Goal: Information Seeking & Learning: Learn about a topic

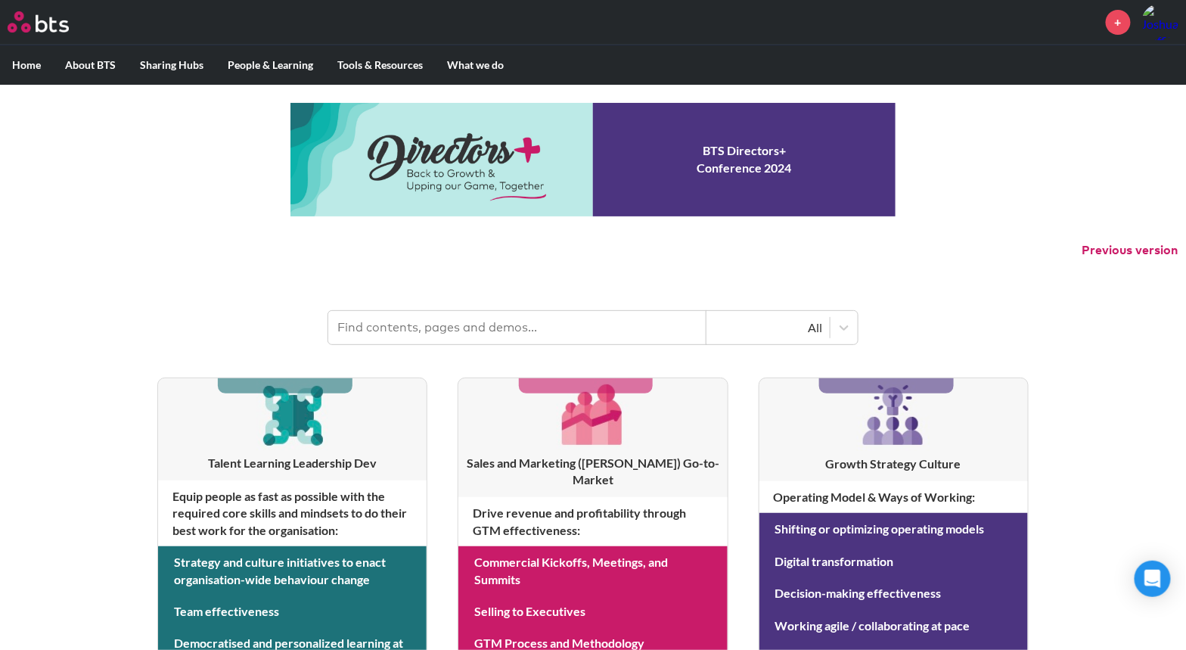
click at [433, 303] on header "All" at bounding box center [593, 320] width 1186 height 79
click at [428, 315] on input "text" at bounding box center [517, 327] width 378 height 33
paste input "WiB Consumer Goods"
type input "WiB Consumer Goods"
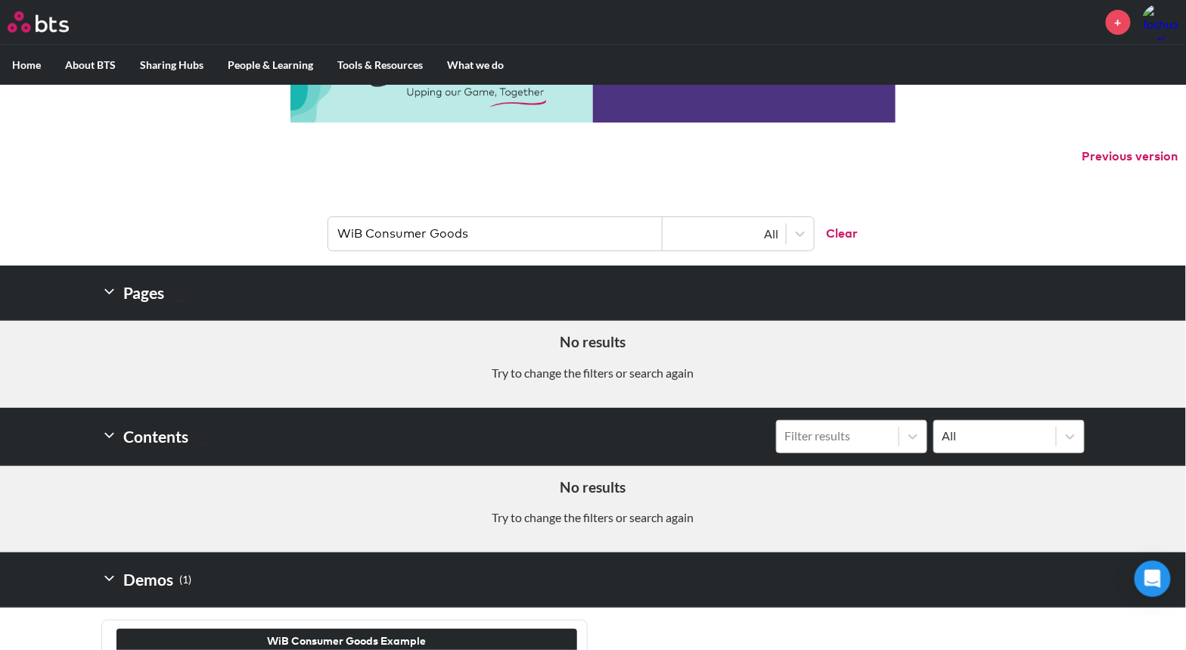
scroll to position [138, 0]
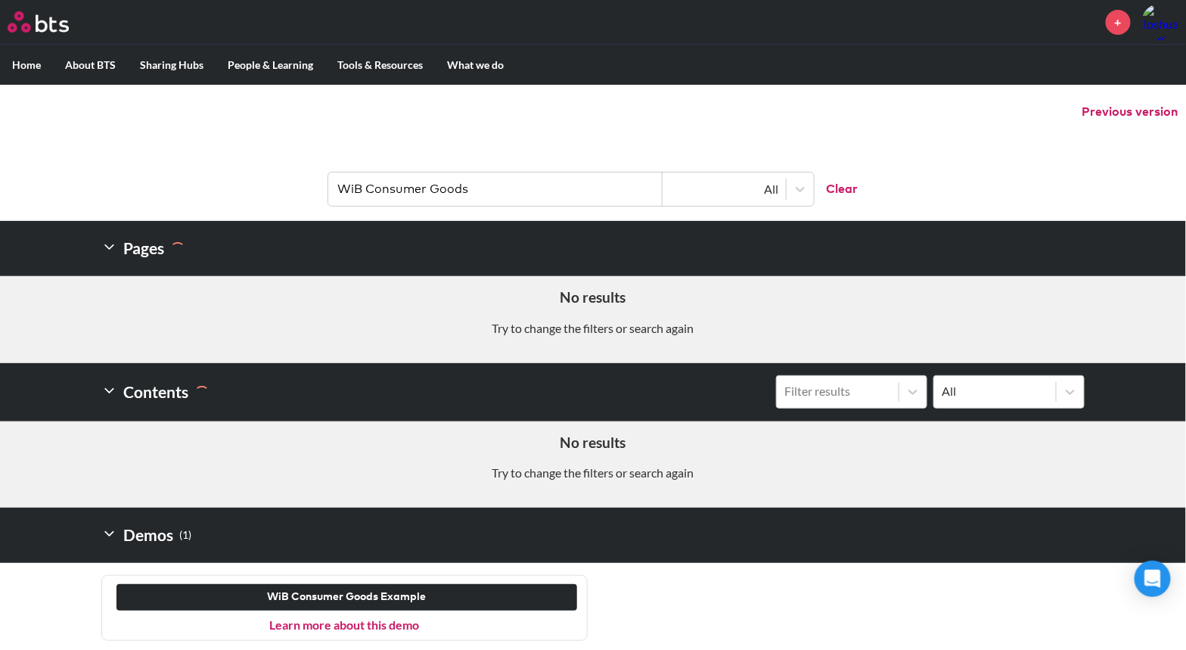
drag, startPoint x: 510, startPoint y: 194, endPoint x: 366, endPoint y: 191, distance: 143.7
click at [366, 191] on input "WiB Consumer Goods" at bounding box center [495, 188] width 334 height 33
click at [402, 414] on div "Contents Filter results All" at bounding box center [592, 391] width 983 height 57
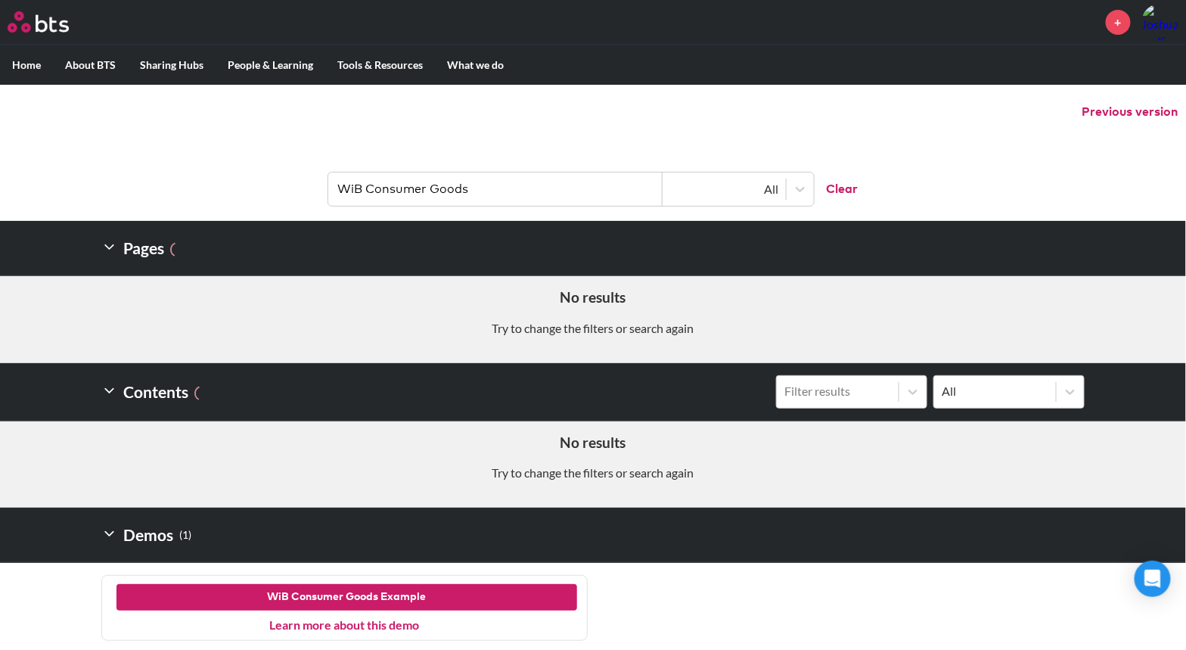
click at [373, 595] on button "WiB Consumer Goods Example" at bounding box center [346, 597] width 461 height 27
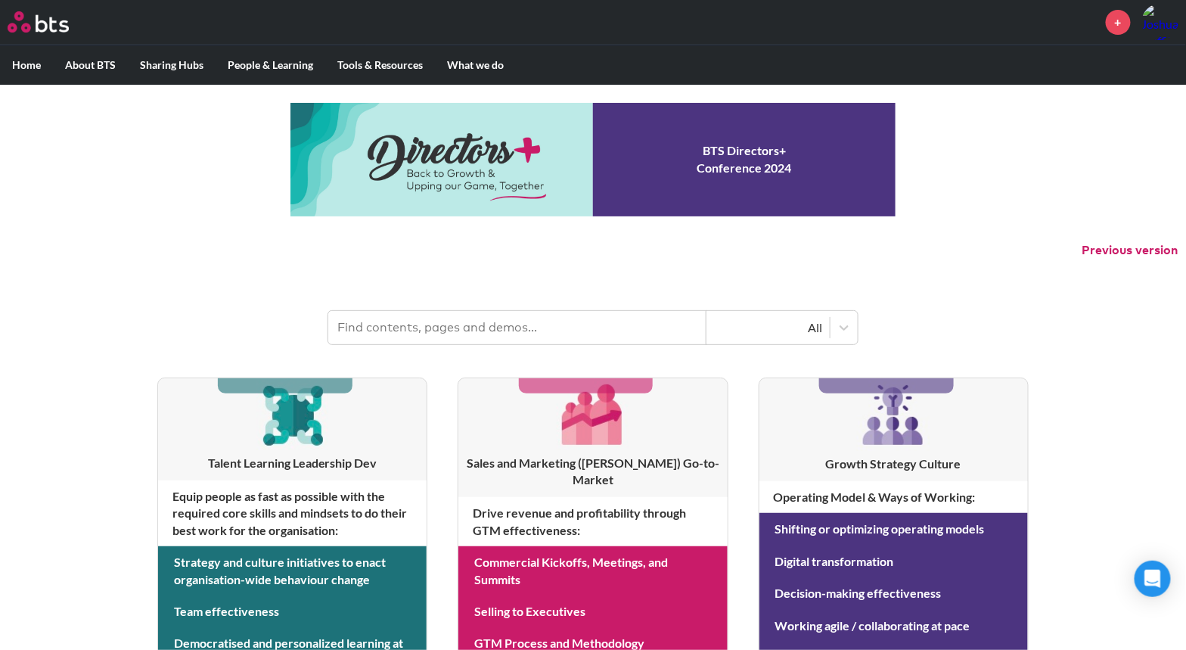
click at [430, 325] on input "text" at bounding box center [517, 327] width 378 height 33
type input "Wib consumer goods"
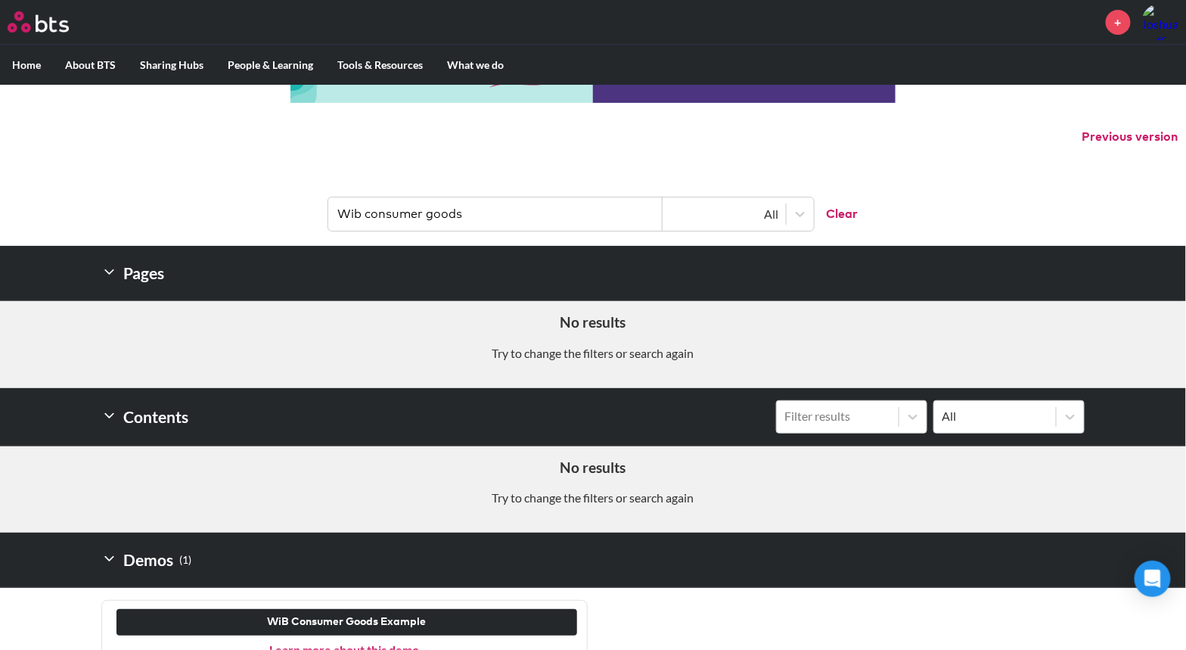
scroll to position [138, 0]
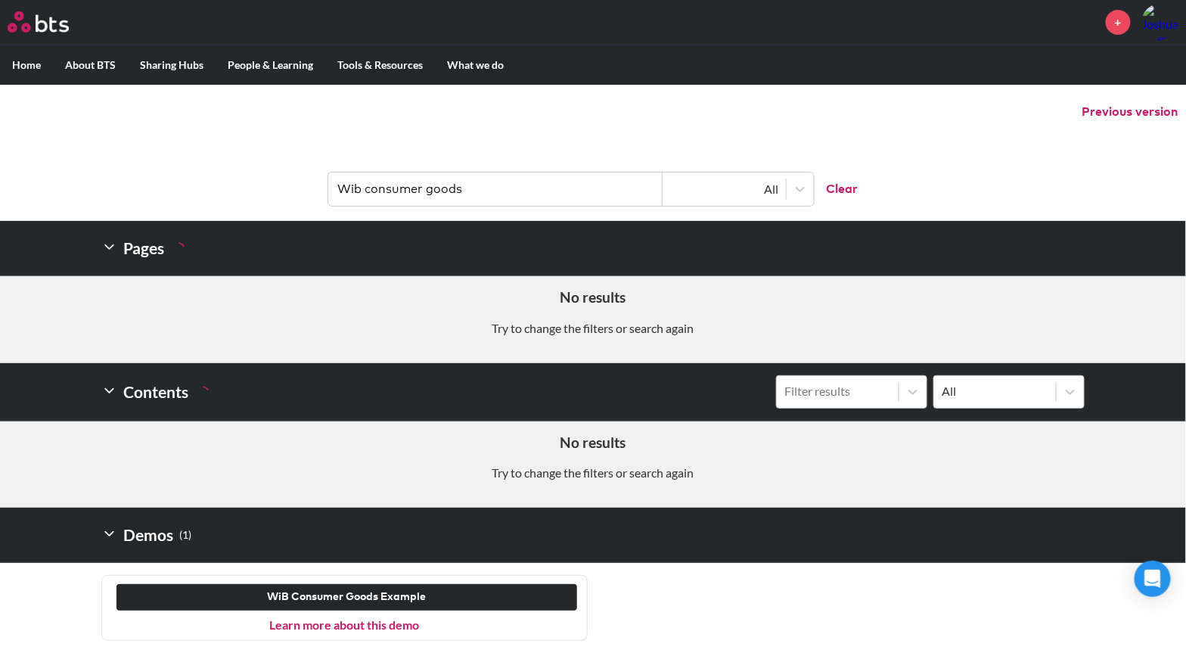
click at [342, 624] on link "Learn more about this demo" at bounding box center [345, 624] width 150 height 14
drag, startPoint x: 343, startPoint y: 190, endPoint x: 582, endPoint y: 188, distance: 239.0
click at [582, 188] on input "Wib consumer goods" at bounding box center [495, 188] width 334 height 33
click at [516, 191] on input "Wib consumer goods" at bounding box center [495, 188] width 334 height 33
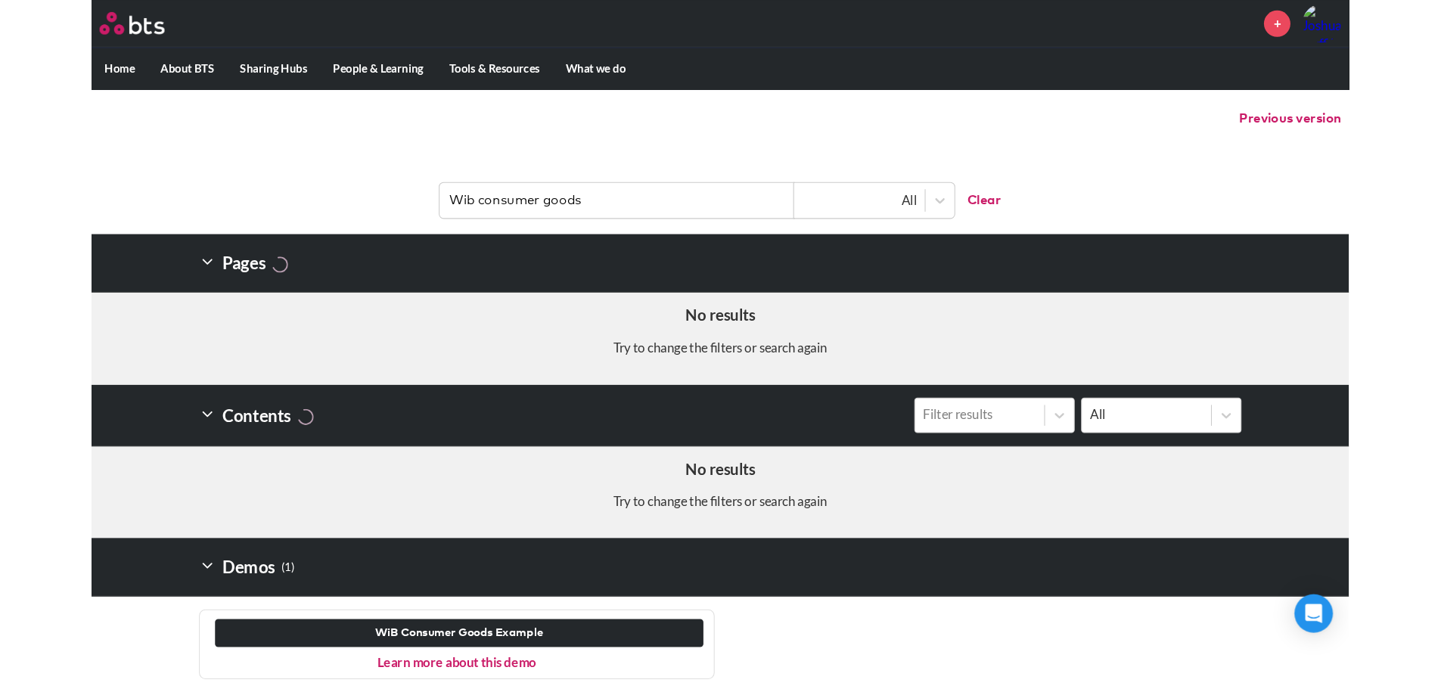
scroll to position [102, 0]
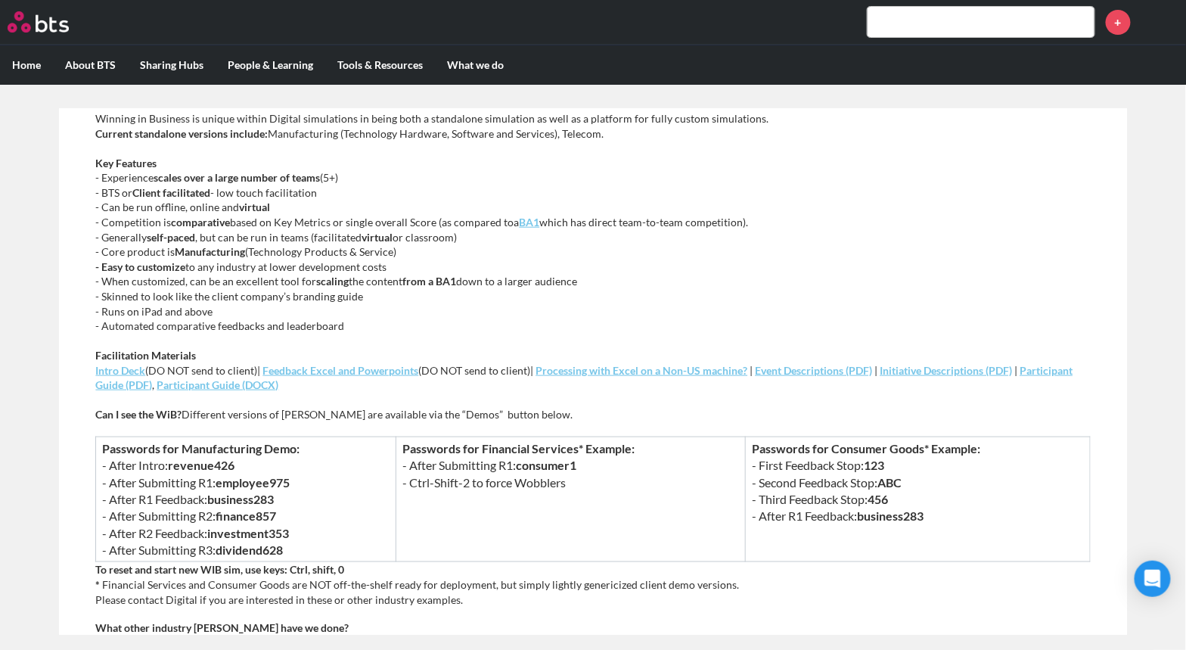
scroll to position [151, 0]
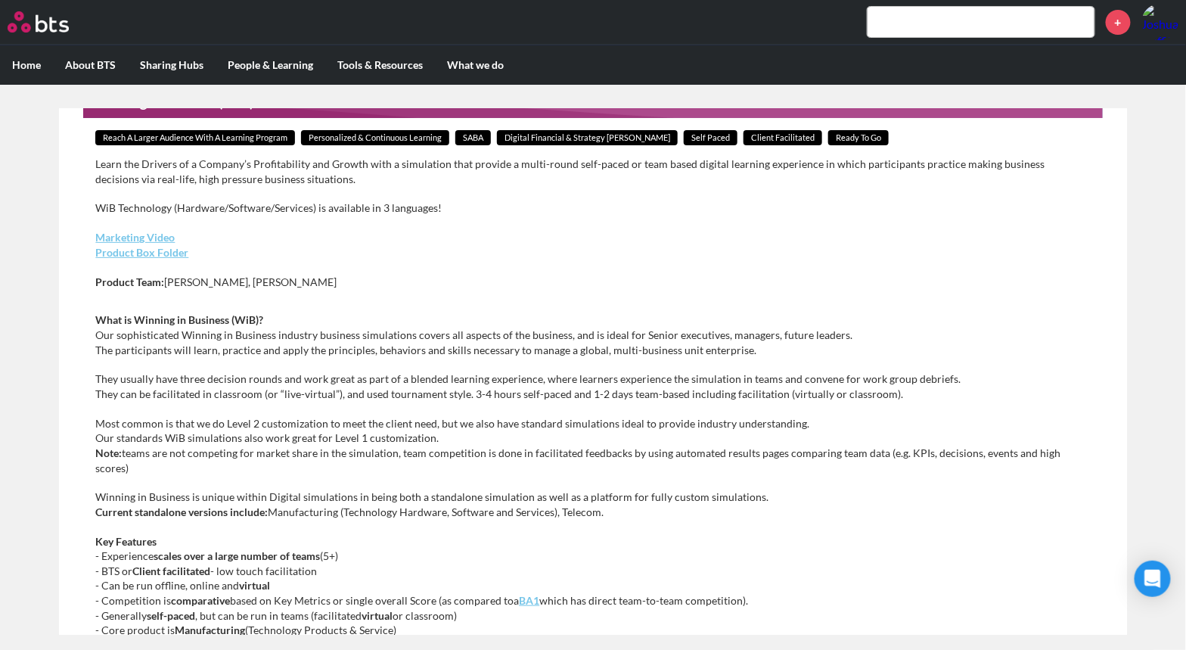
click at [585, 245] on p "Marketing Video Product Box Folder" at bounding box center [592, 245] width 995 height 30
drag, startPoint x: 315, startPoint y: 284, endPoint x: 174, endPoint y: 281, distance: 141.5
click at [174, 281] on p "Product Team: Edward Kellogg, Piet Kreyns" at bounding box center [592, 282] width 995 height 15
click at [185, 301] on div "Learn the Drivers of a Company’s Profitability and Growth with a simulation tha…" at bounding box center [592, 230] width 995 height 147
drag, startPoint x: 243, startPoint y: 281, endPoint x: 316, endPoint y: 282, distance: 73.4
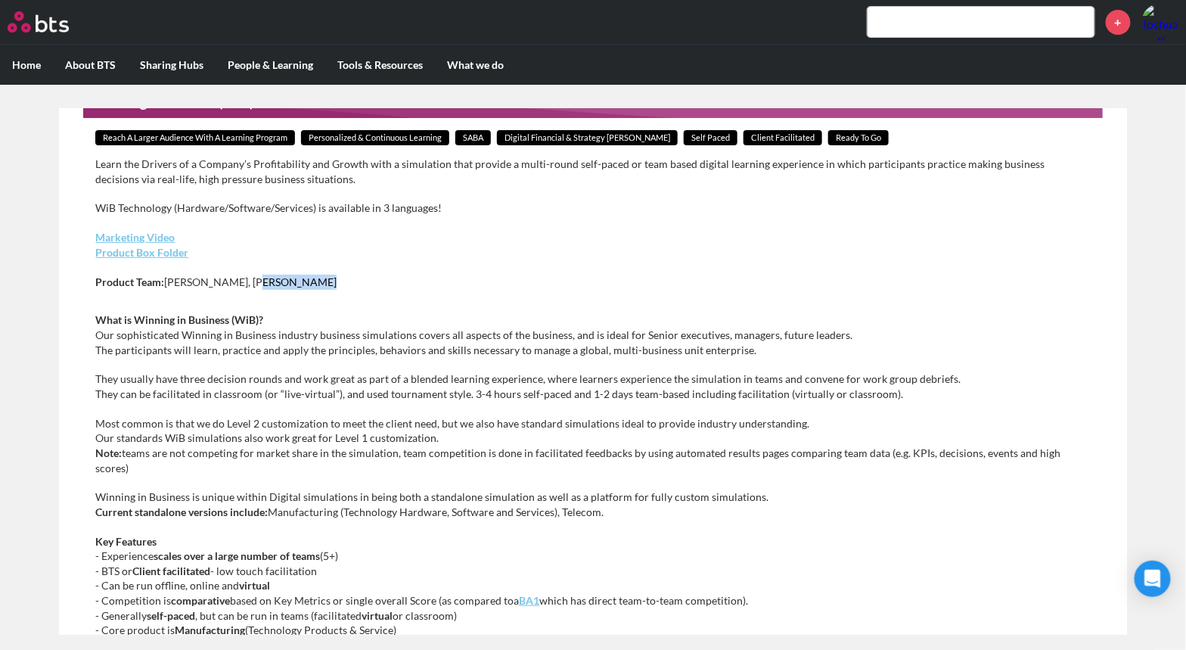
click at [316, 282] on p "Product Team: Edward Kellogg, Piet Kreyns" at bounding box center [592, 282] width 995 height 15
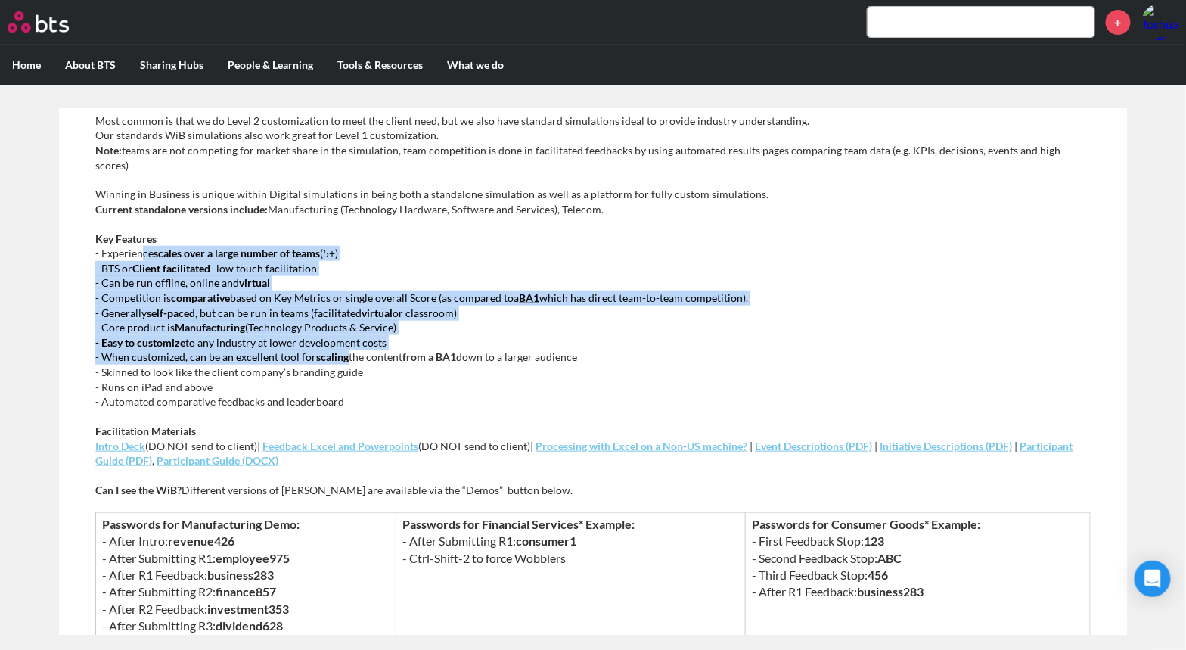
drag, startPoint x: 147, startPoint y: 257, endPoint x: 346, endPoint y: 361, distance: 224.3
click at [346, 361] on p "Key Features - Experience scales over a large number of teams (5+) - BTS or Cli…" at bounding box center [592, 320] width 995 height 178
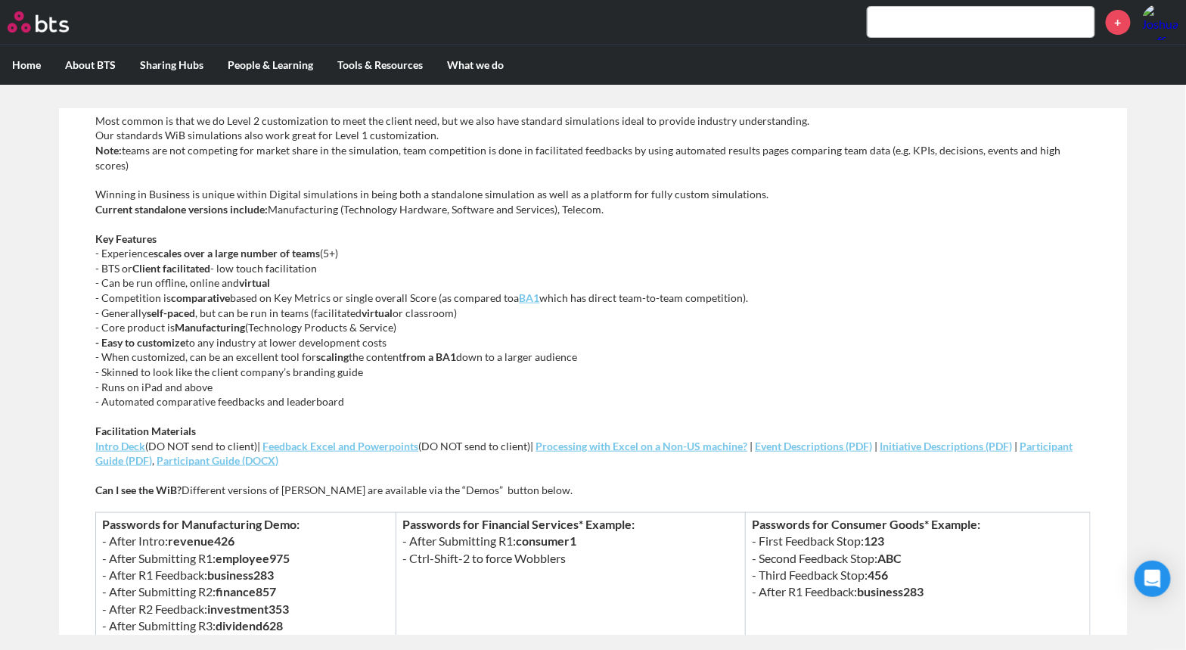
click at [377, 386] on p "Key Features - Experience scales over a large number of teams (5+) - BTS or Cli…" at bounding box center [592, 320] width 995 height 178
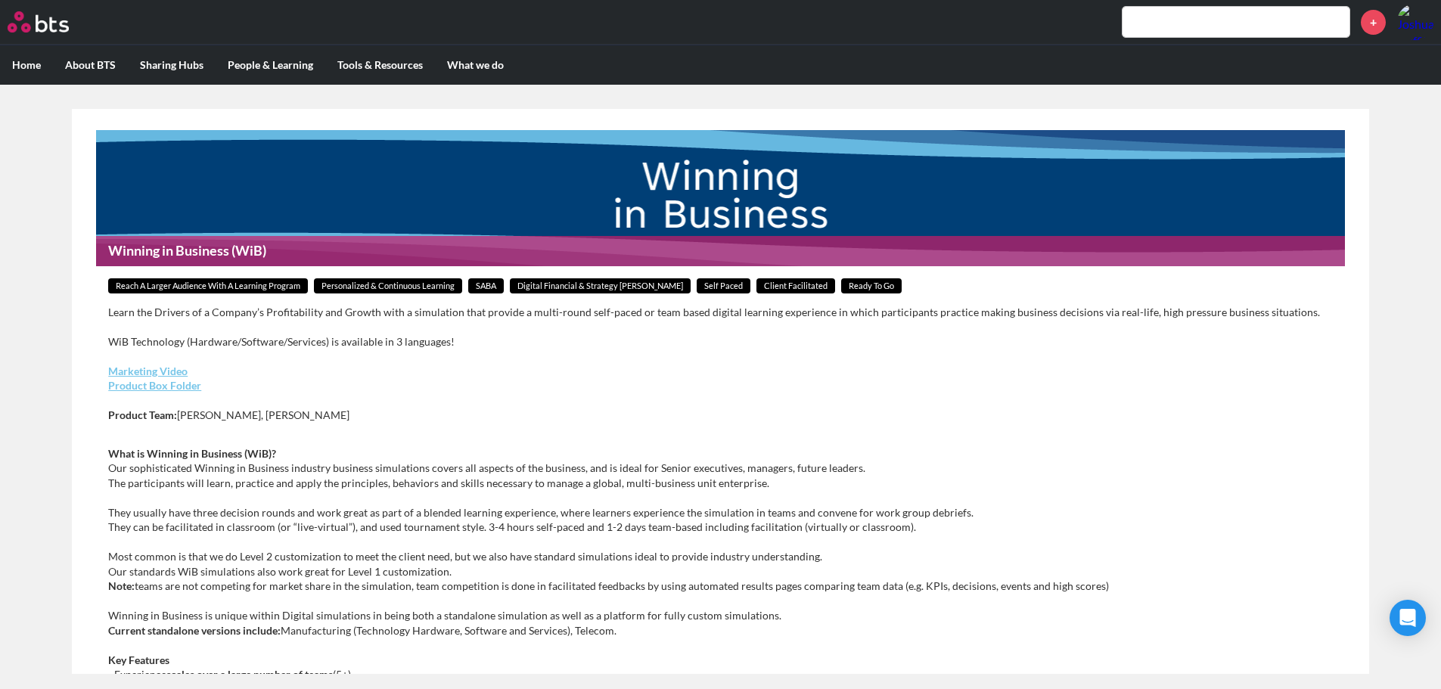
scroll to position [0, 0]
